Goal: Task Accomplishment & Management: Complete application form

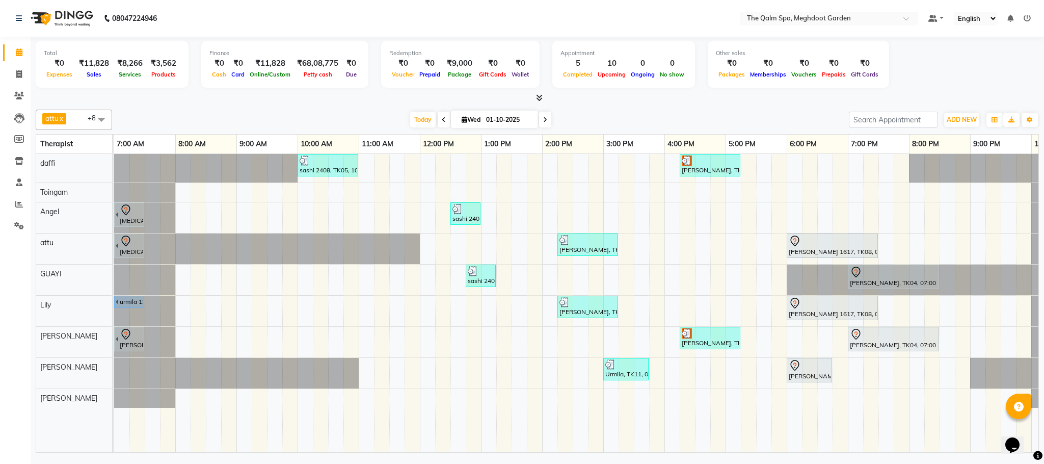
scroll to position [0, 54]
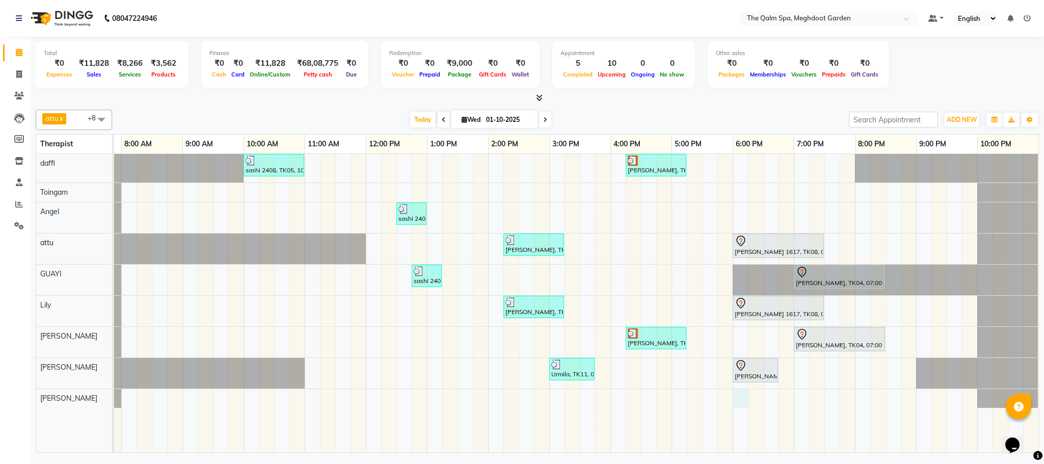
click at [742, 399] on div "sashi 2408, TK05, 10:00 AM-11:00 AM, Swedish De-Stress - 60 Mins [PERSON_NAME],…" at bounding box center [549, 303] width 978 height 298
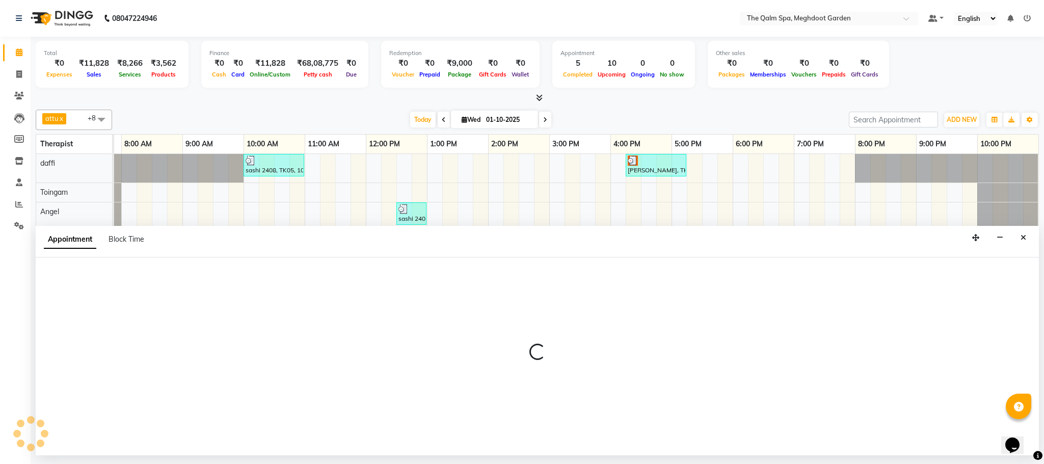
select select "81261"
select select "1080"
select select "tentative"
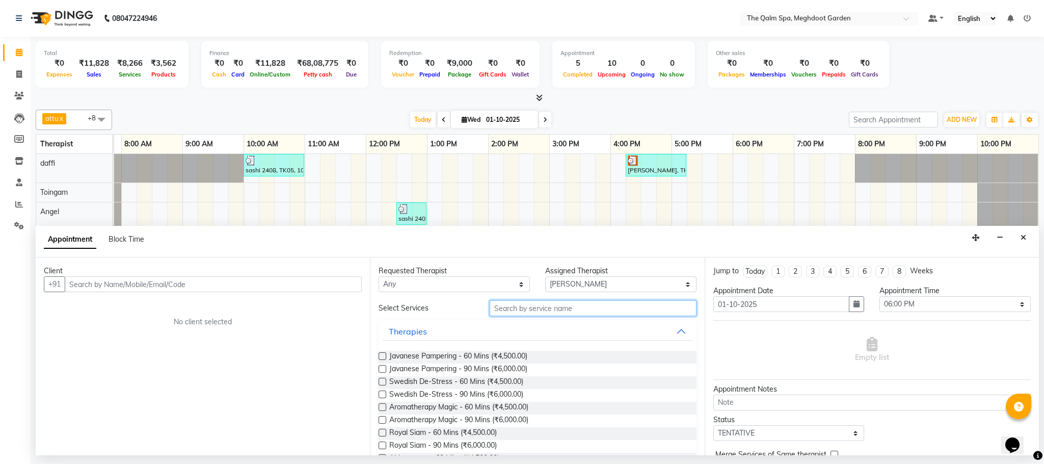
click at [532, 307] on input "text" at bounding box center [593, 308] width 207 height 16
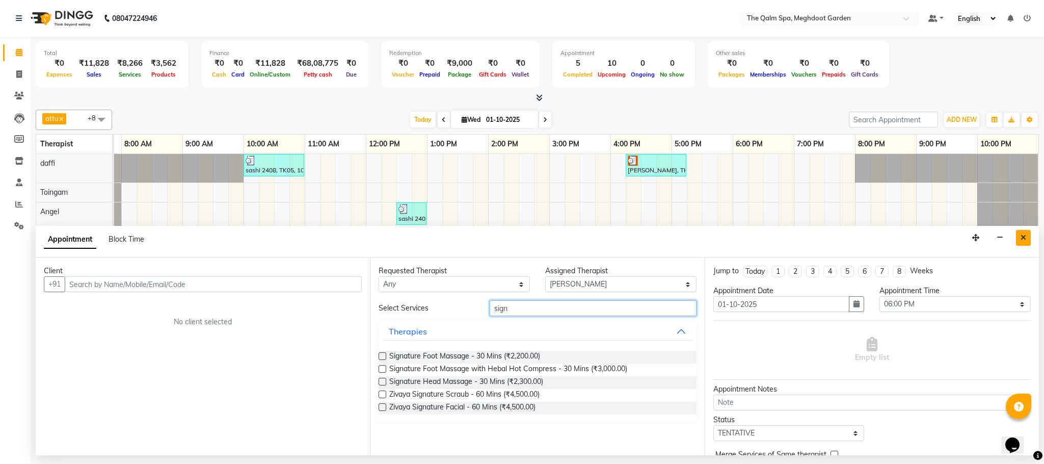
type input "sign"
click at [1017, 239] on button "Close" at bounding box center [1023, 238] width 15 height 16
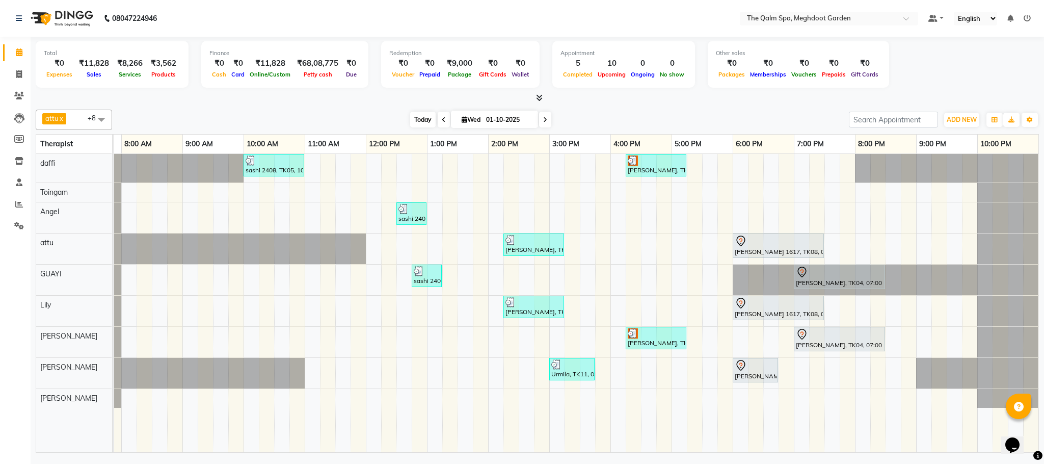
click at [425, 116] on span "Today" at bounding box center [422, 120] width 25 height 16
type input "02-10-2025"
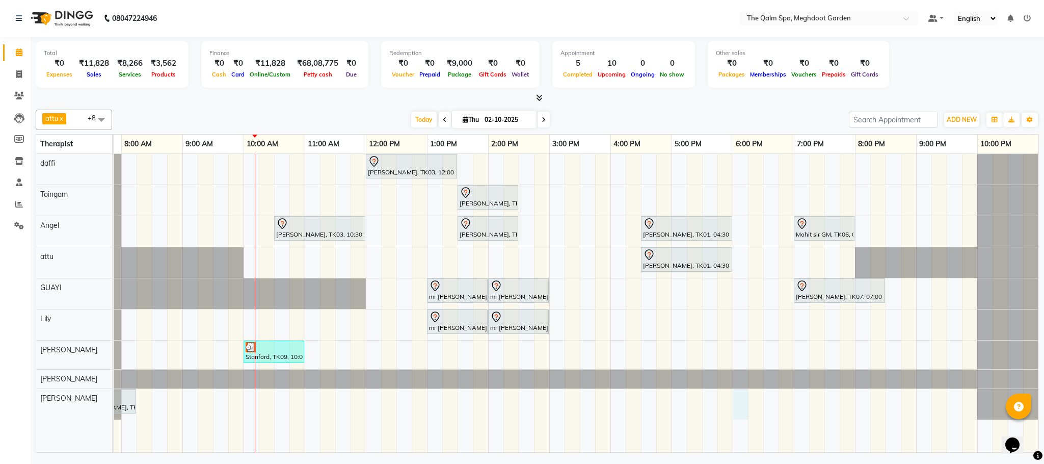
click at [737, 396] on div "[PERSON_NAME], TK03, 12:00 PM-01:30 PM, Swedish De-Stress - 90 Mins [PERSON_NAM…" at bounding box center [549, 303] width 978 height 298
select select "81261"
select select "tentative"
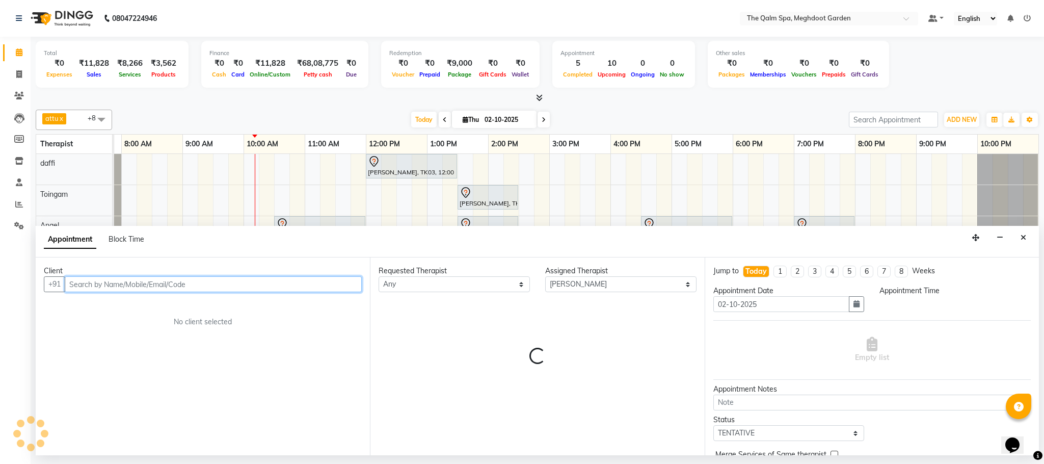
select select "1080"
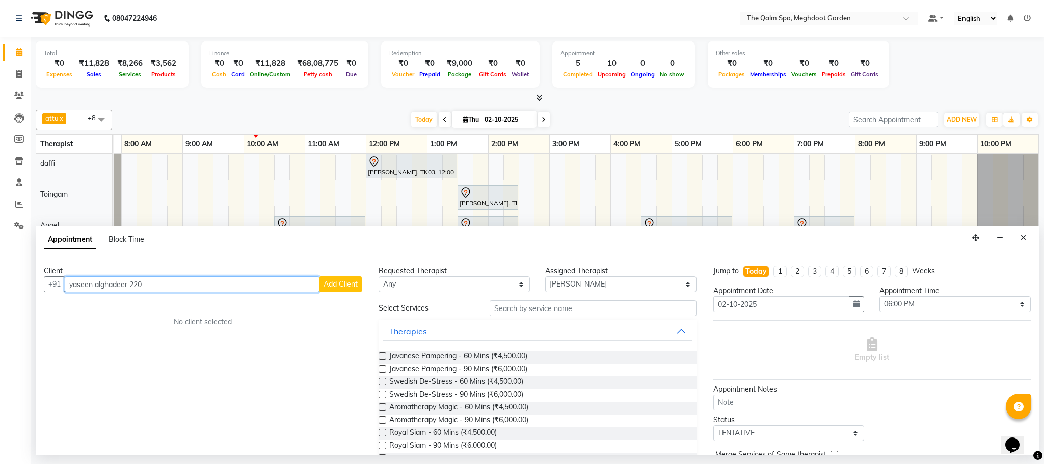
type input "yaseen alghadeer 220"
click at [325, 284] on span "Add Client" at bounding box center [341, 283] width 34 height 9
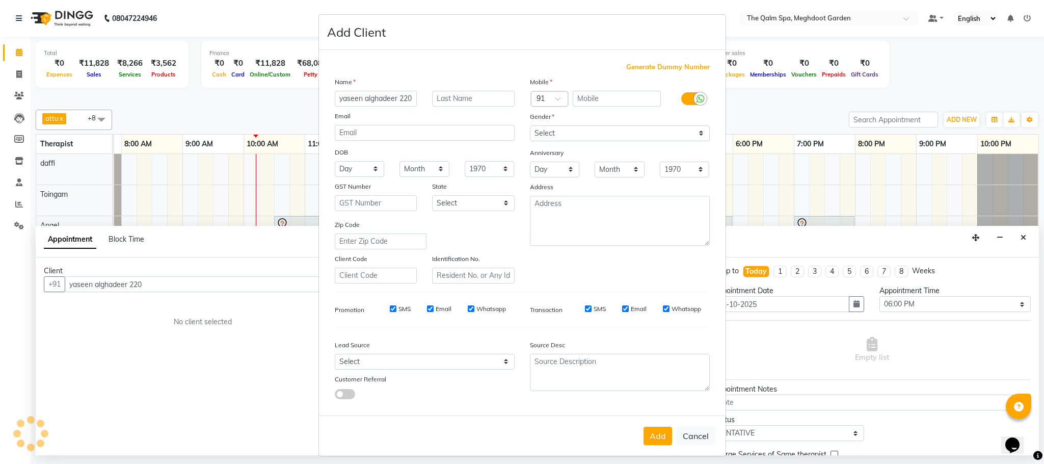
scroll to position [0, 1]
click at [602, 131] on select "Select [DEMOGRAPHIC_DATA] [DEMOGRAPHIC_DATA] Other Prefer Not To Say" at bounding box center [620, 133] width 180 height 16
select select "[DEMOGRAPHIC_DATA]"
click at [530, 125] on select "Select [DEMOGRAPHIC_DATA] [DEMOGRAPHIC_DATA] Other Prefer Not To Say" at bounding box center [620, 133] width 180 height 16
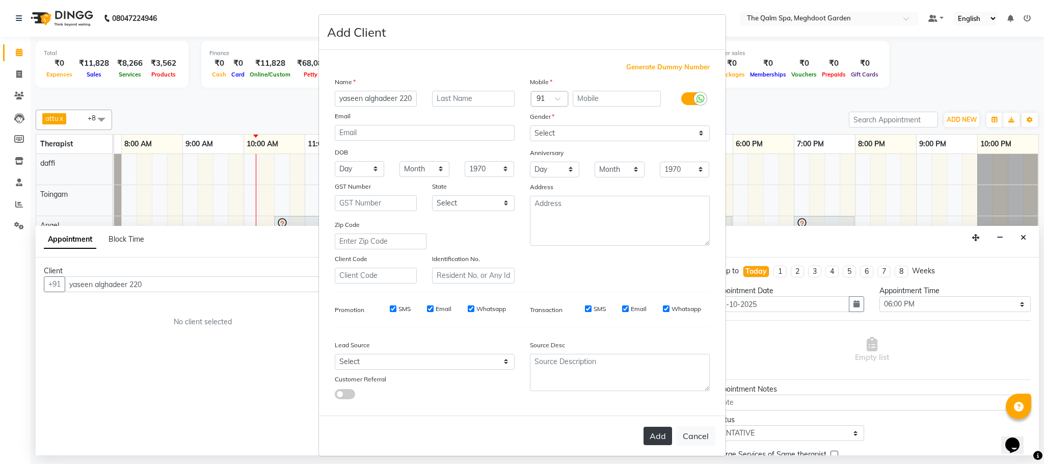
click at [645, 437] on button "Add" at bounding box center [657, 435] width 29 height 18
click at [645, 69] on span "Generate Dummy Number" at bounding box center [668, 67] width 84 height 10
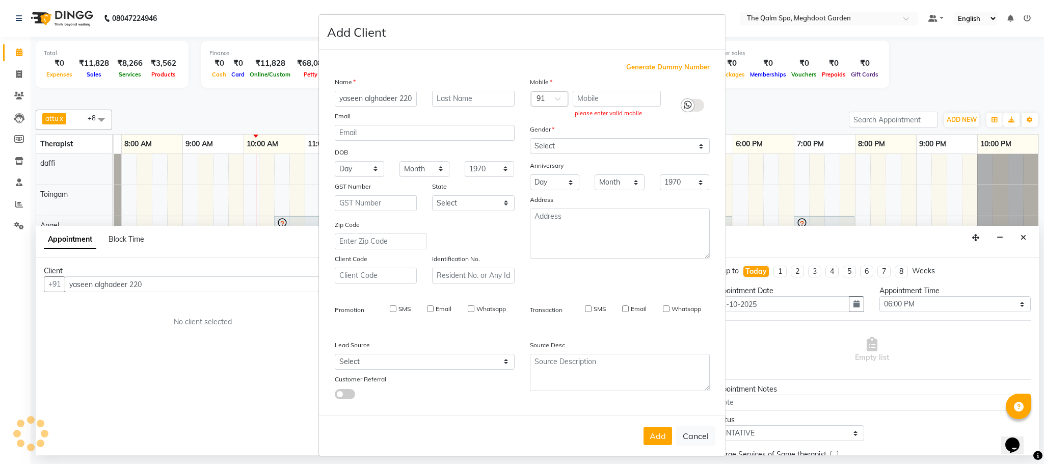
type input "1278400000275"
checkbox input "false"
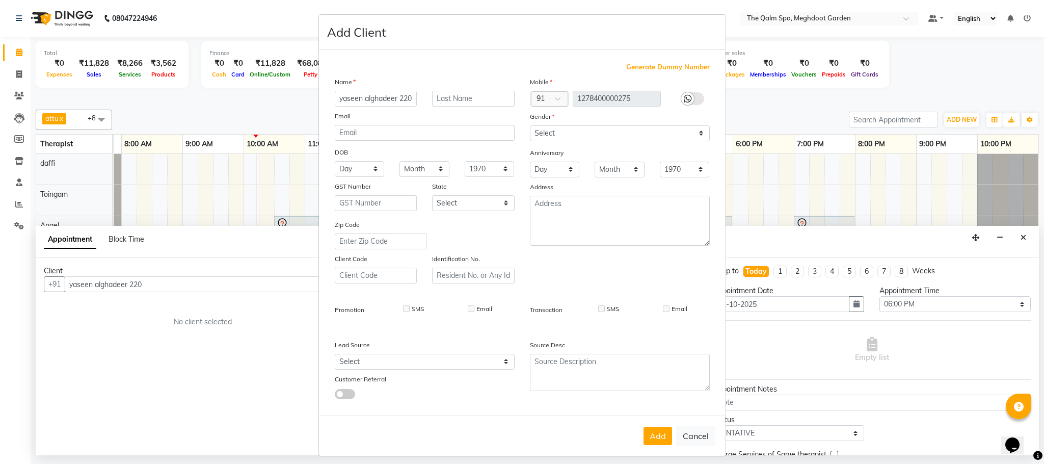
click at [655, 437] on button "Add" at bounding box center [657, 435] width 29 height 18
type input "1278400000275"
select select
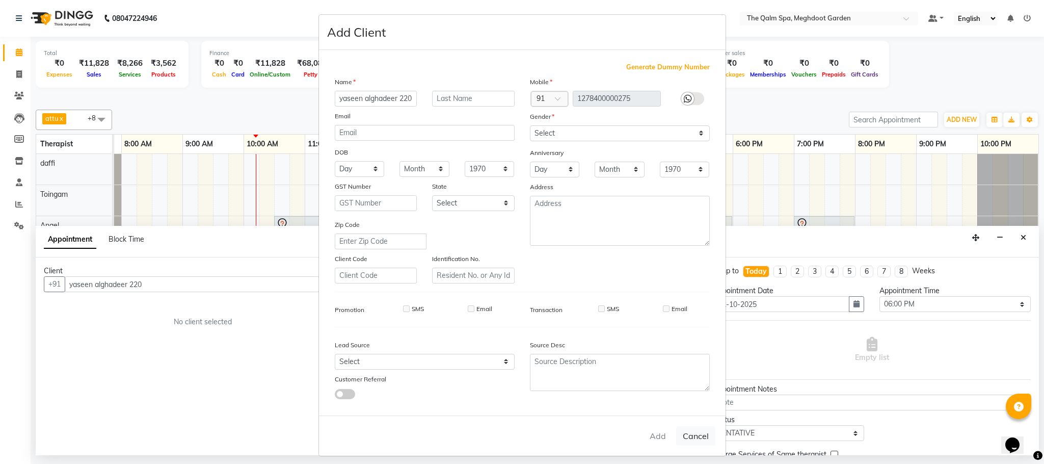
select select
checkbox input "false"
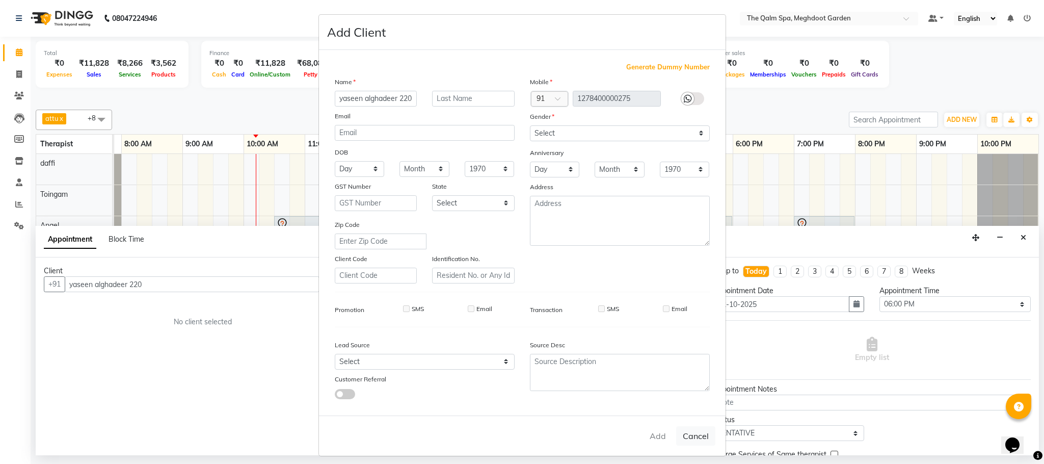
checkbox input "false"
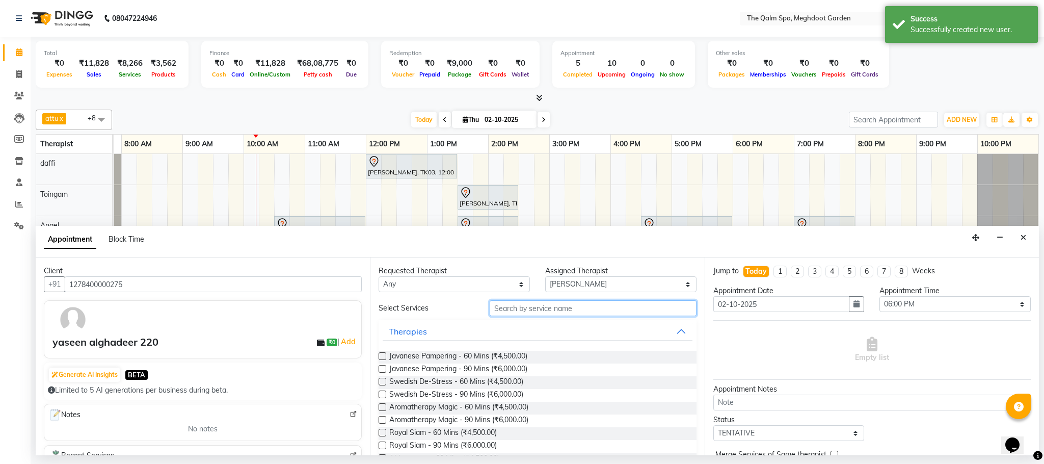
click at [542, 314] on input "text" at bounding box center [593, 308] width 207 height 16
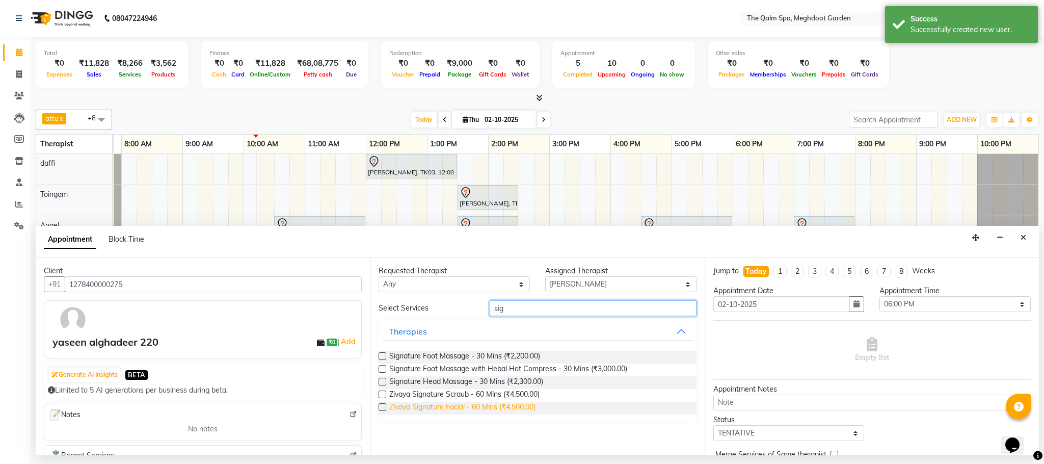
type input "sig"
click at [499, 410] on span "Zivaya Signature Facial - 60 Mins (₹4,500.00)" at bounding box center [462, 407] width 146 height 13
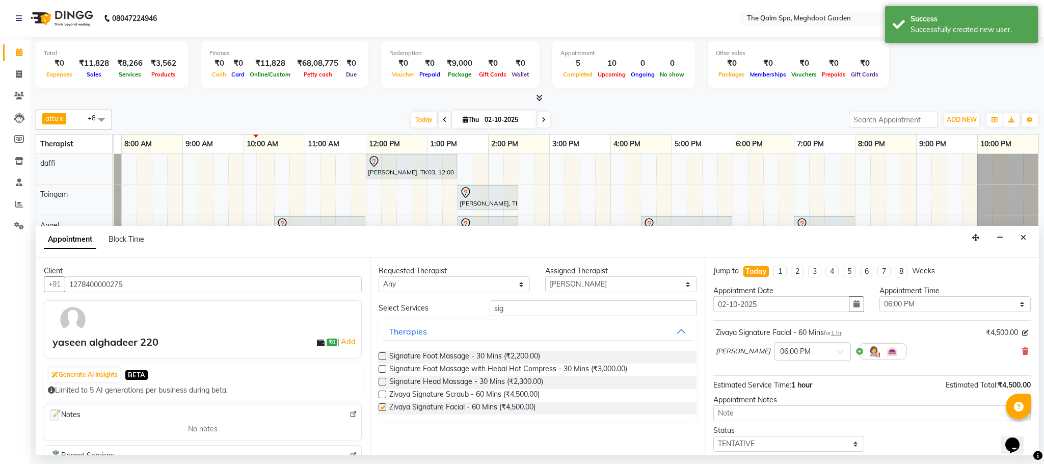
checkbox input "false"
click at [579, 309] on input "sig" at bounding box center [593, 308] width 207 height 16
type input "s"
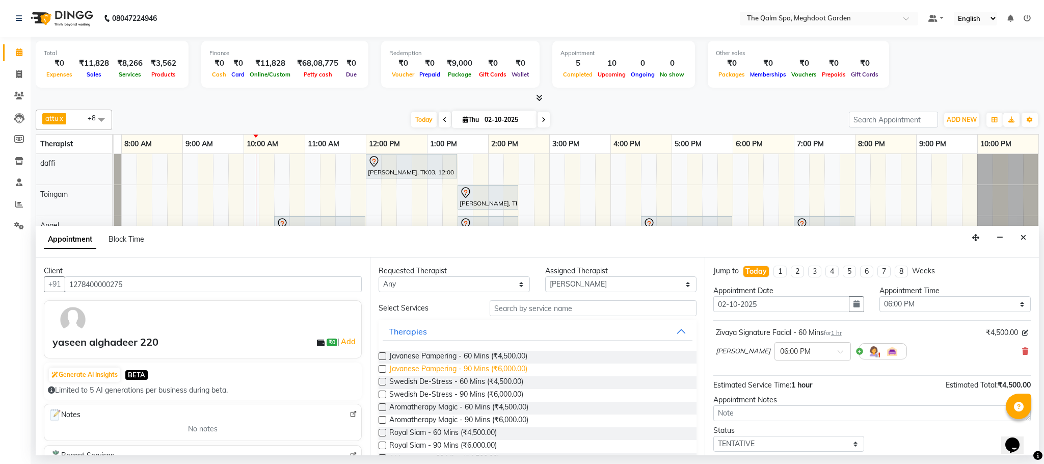
click at [509, 371] on span "Javanese Pampering - 90 Mins (₹6,000.00)" at bounding box center [458, 369] width 138 height 13
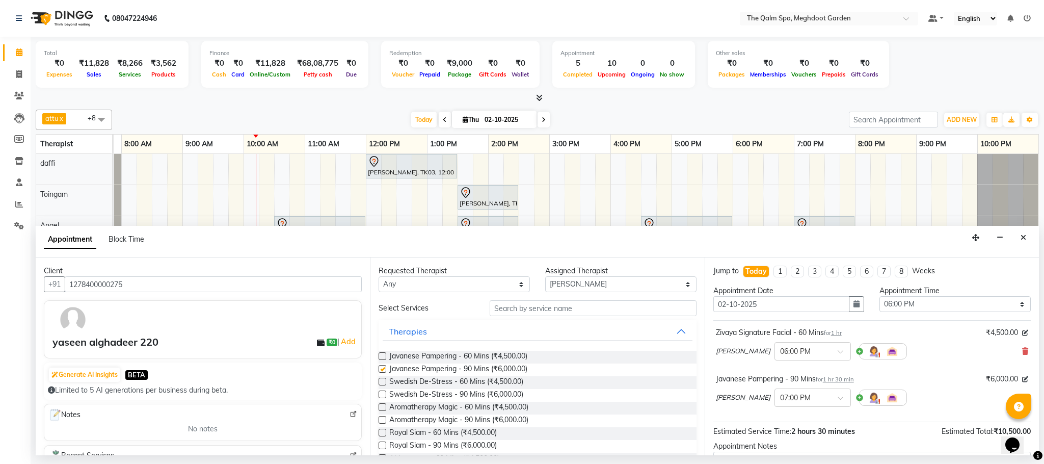
checkbox input "false"
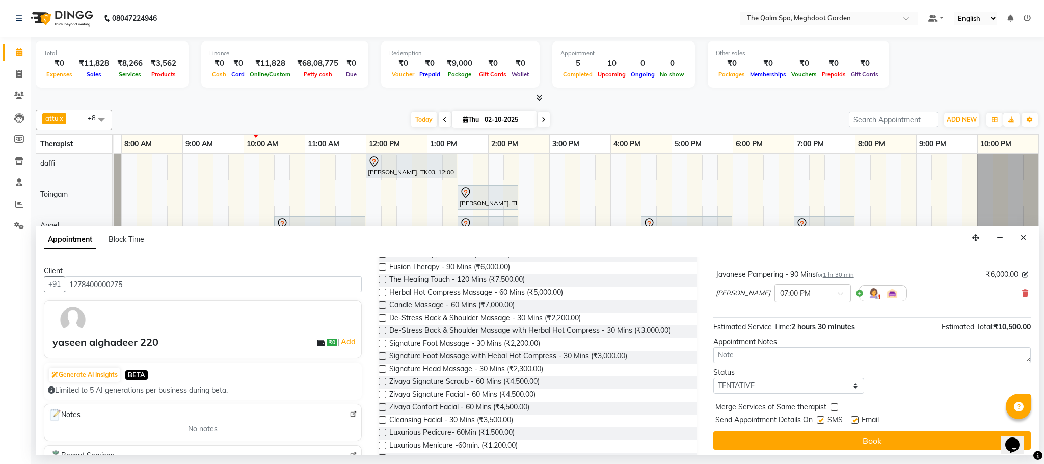
scroll to position [109, 0]
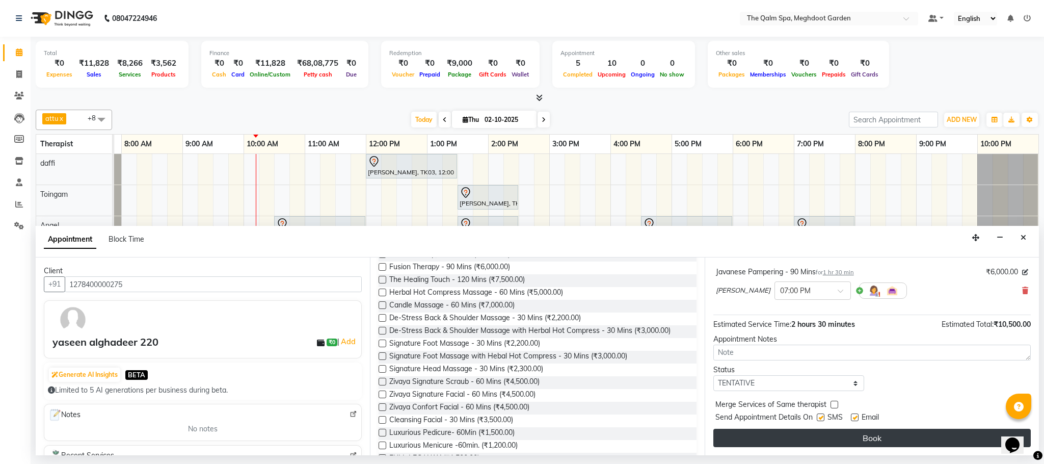
click at [797, 443] on button "Book" at bounding box center [871, 437] width 317 height 18
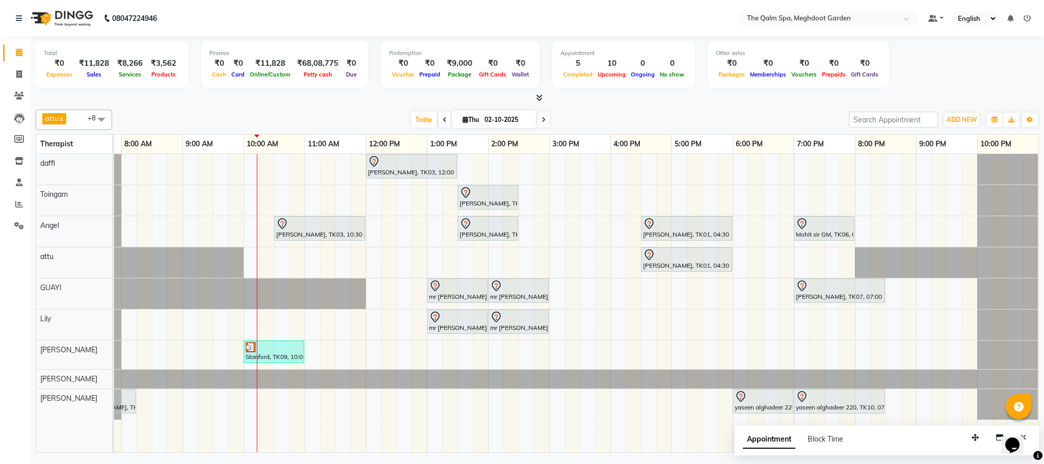
drag, startPoint x: 916, startPoint y: 432, endPoint x: 867, endPoint y: 440, distance: 49.7
click at [913, 432] on div "Appointment Block Time" at bounding box center [887, 441] width 304 height 32
drag, startPoint x: 867, startPoint y: 440, endPoint x: 843, endPoint y: 441, distance: 24.0
click at [843, 441] on div "Appointment Block Time" at bounding box center [887, 441] width 304 height 32
